Goal: Navigation & Orientation: Find specific page/section

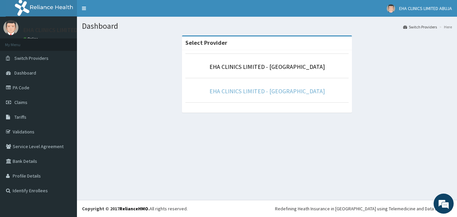
click at [267, 91] on link "EHA CLINICS LIMITED - [GEOGRAPHIC_DATA]" at bounding box center [268, 91] width 116 height 8
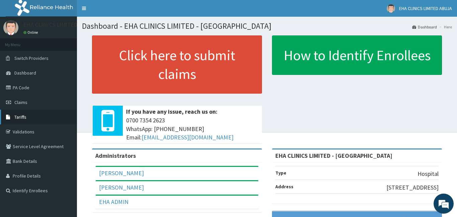
click at [16, 121] on link "Tariffs" at bounding box center [38, 117] width 77 height 15
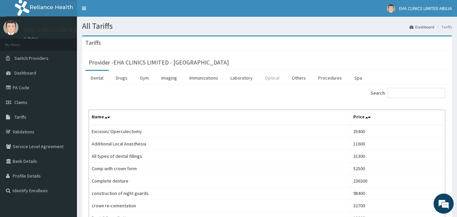
click at [271, 78] on link "Optical" at bounding box center [272, 78] width 25 height 14
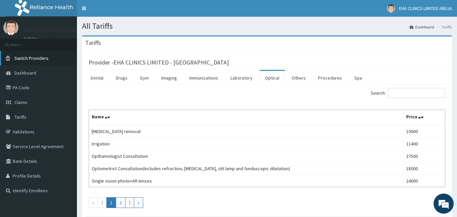
click at [32, 57] on span "Switch Providers" at bounding box center [31, 58] width 34 height 6
